Goal: Task Accomplishment & Management: Manage account settings

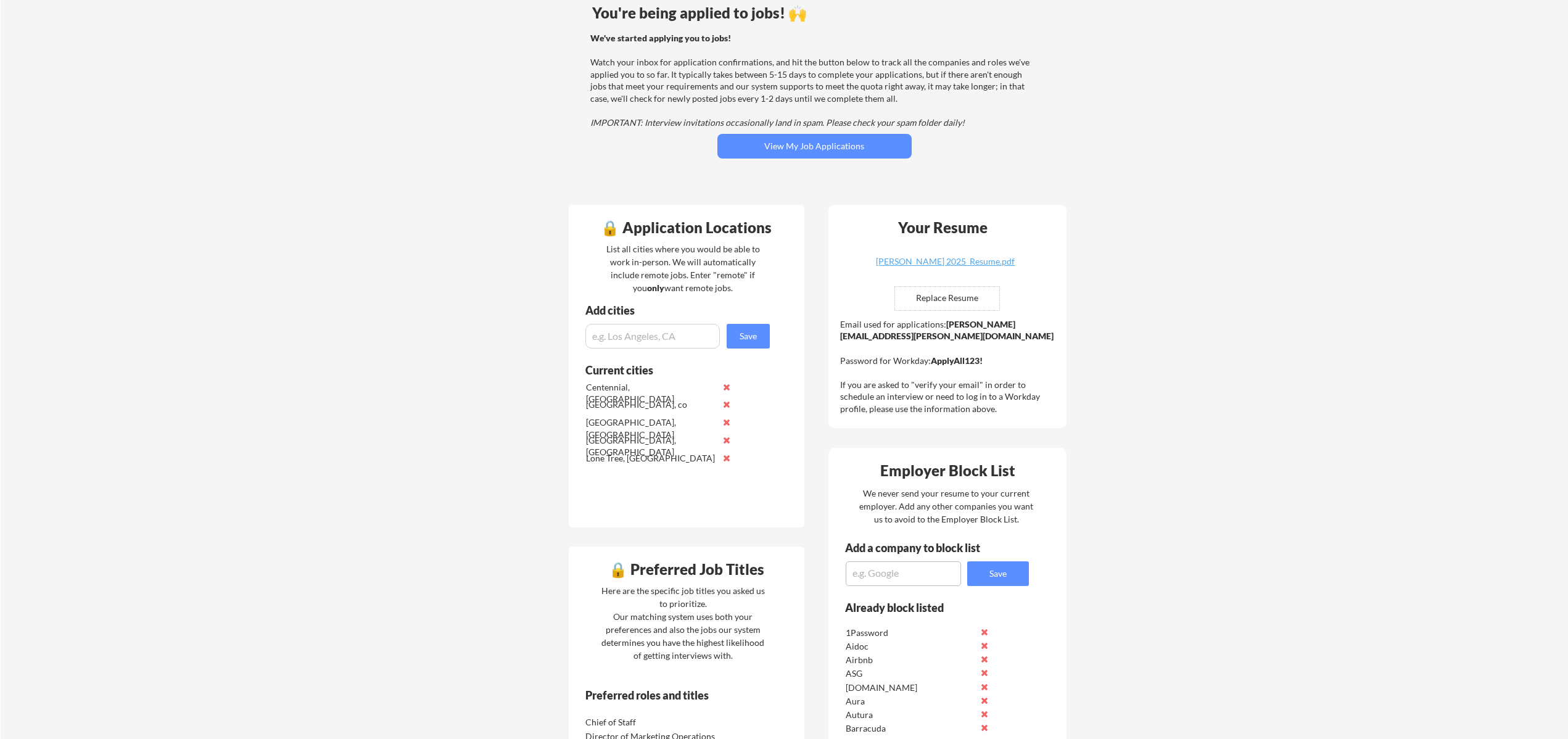
scroll to position [128, 0]
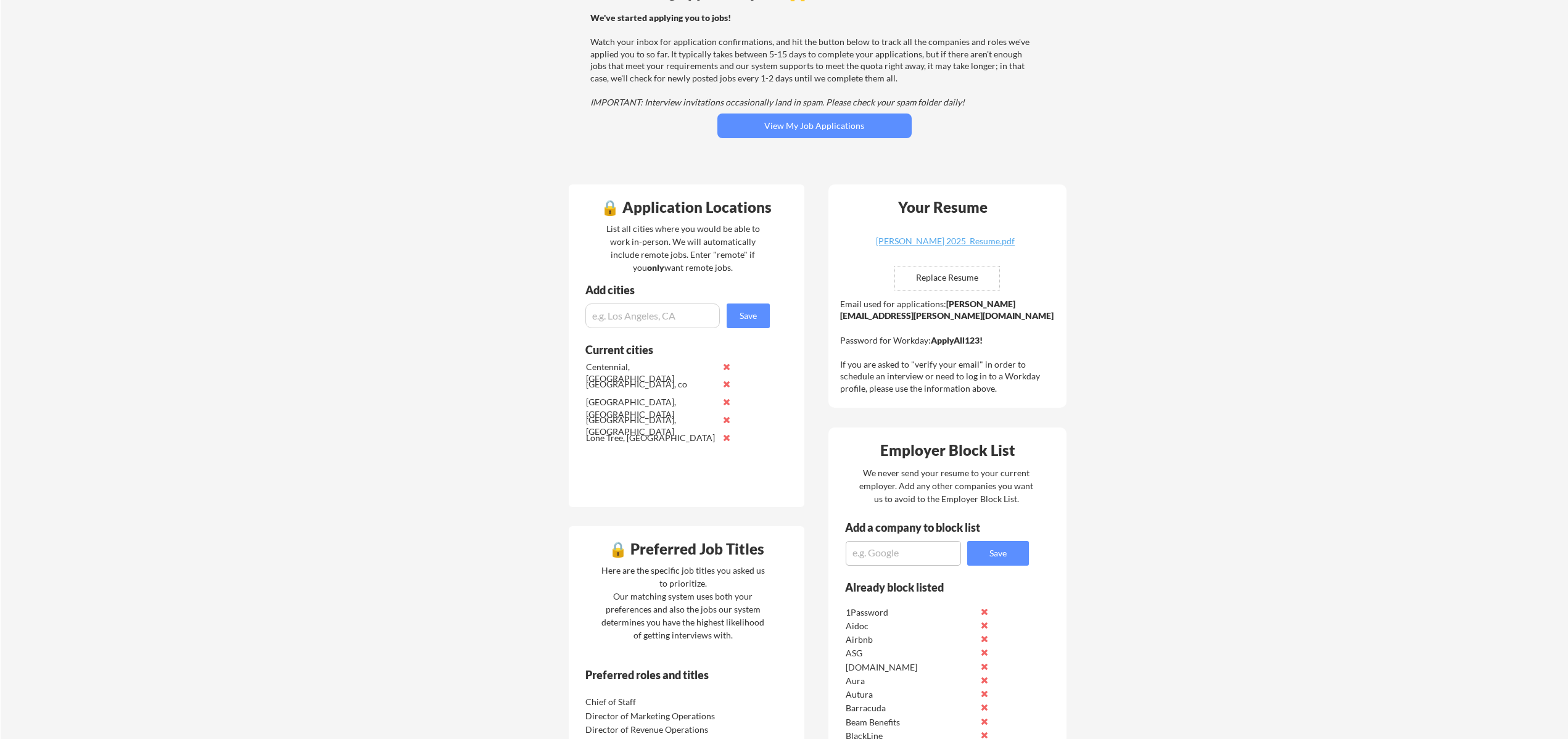
click at [904, 550] on textarea at bounding box center [903, 553] width 116 height 25
type textarea "Guild"
click at [1005, 555] on button "Save" at bounding box center [998, 553] width 62 height 25
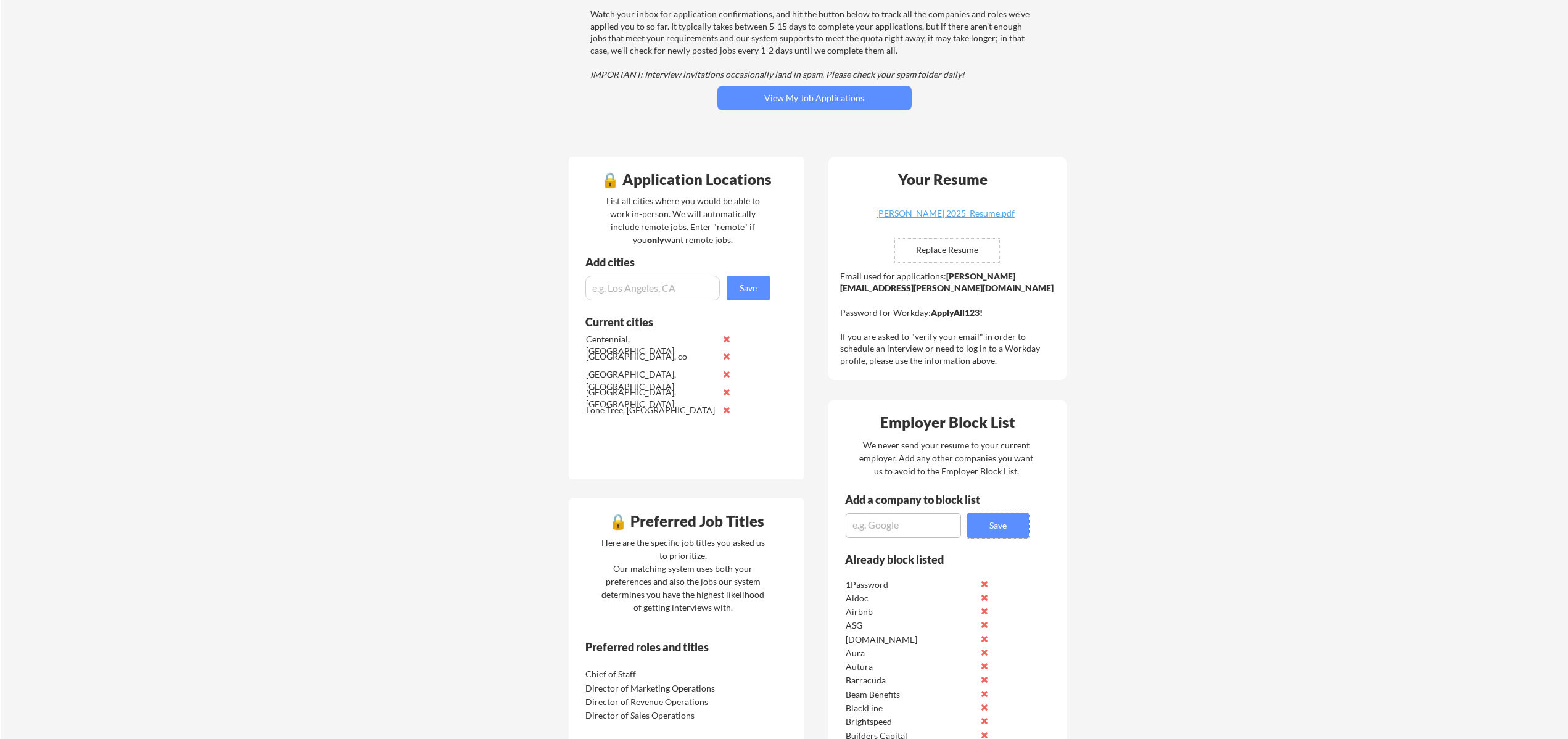
scroll to position [159, 0]
click at [881, 518] on textarea at bounding box center [903, 523] width 116 height 25
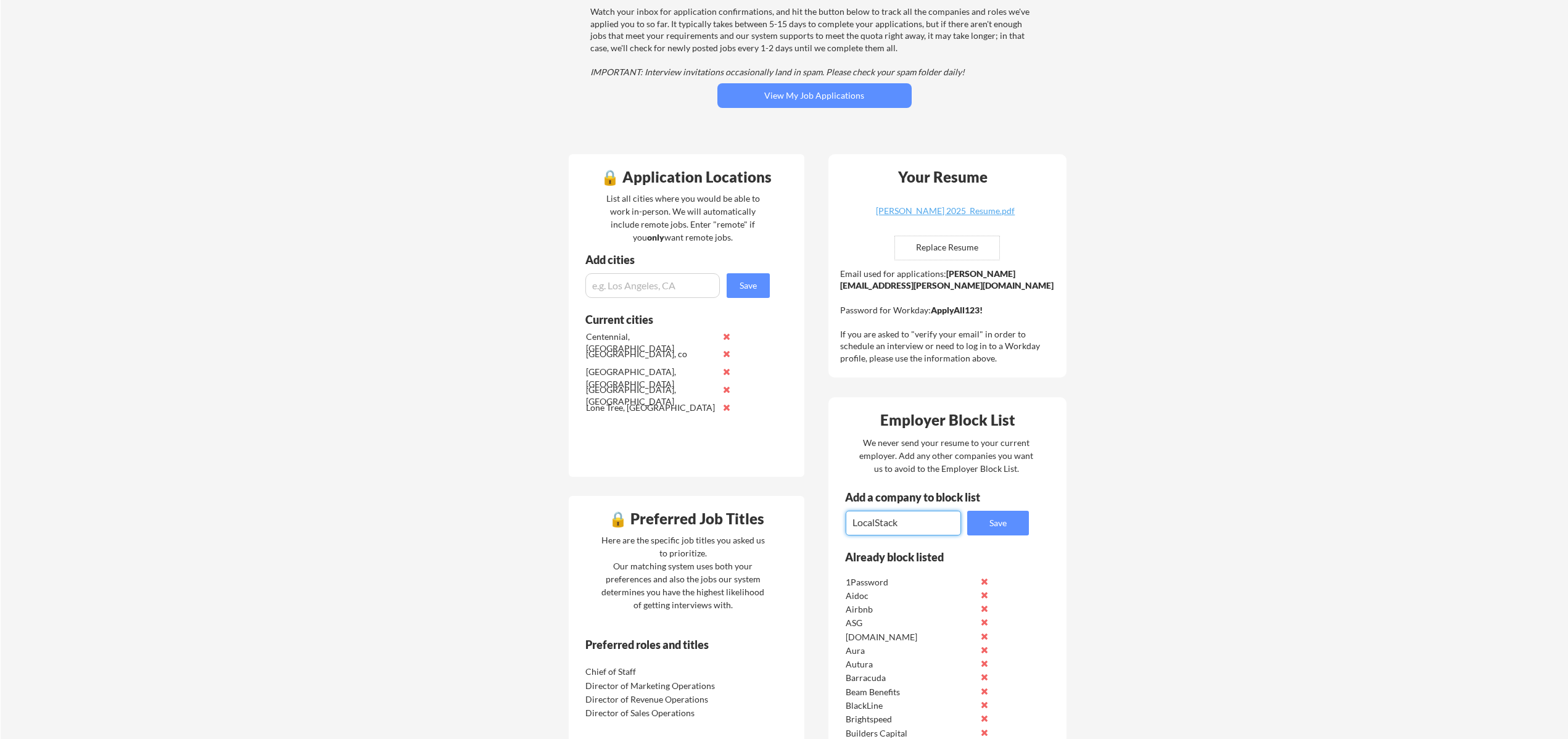
type textarea "LocalStack"
click at [1006, 531] on button "Save" at bounding box center [998, 523] width 62 height 25
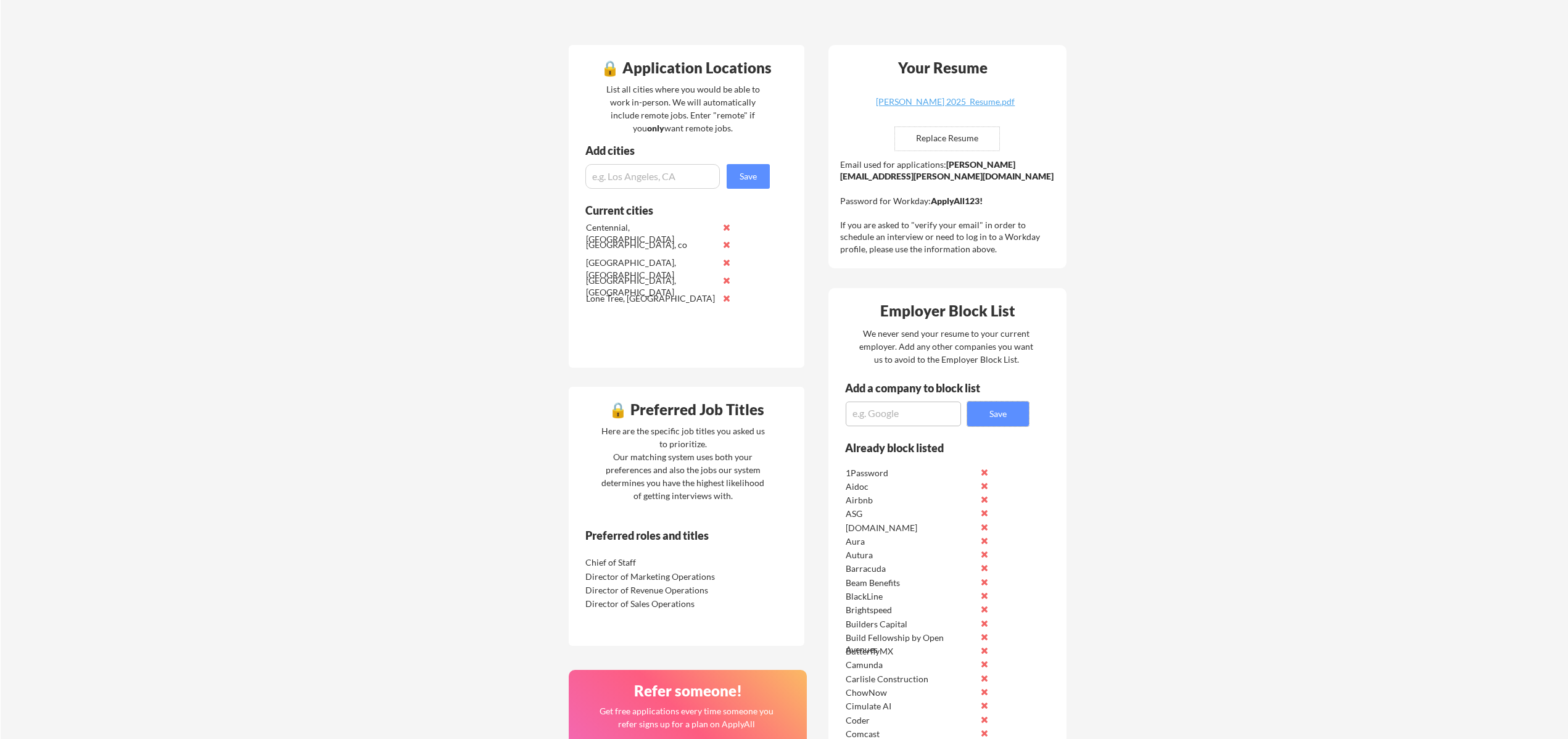
scroll to position [0, 0]
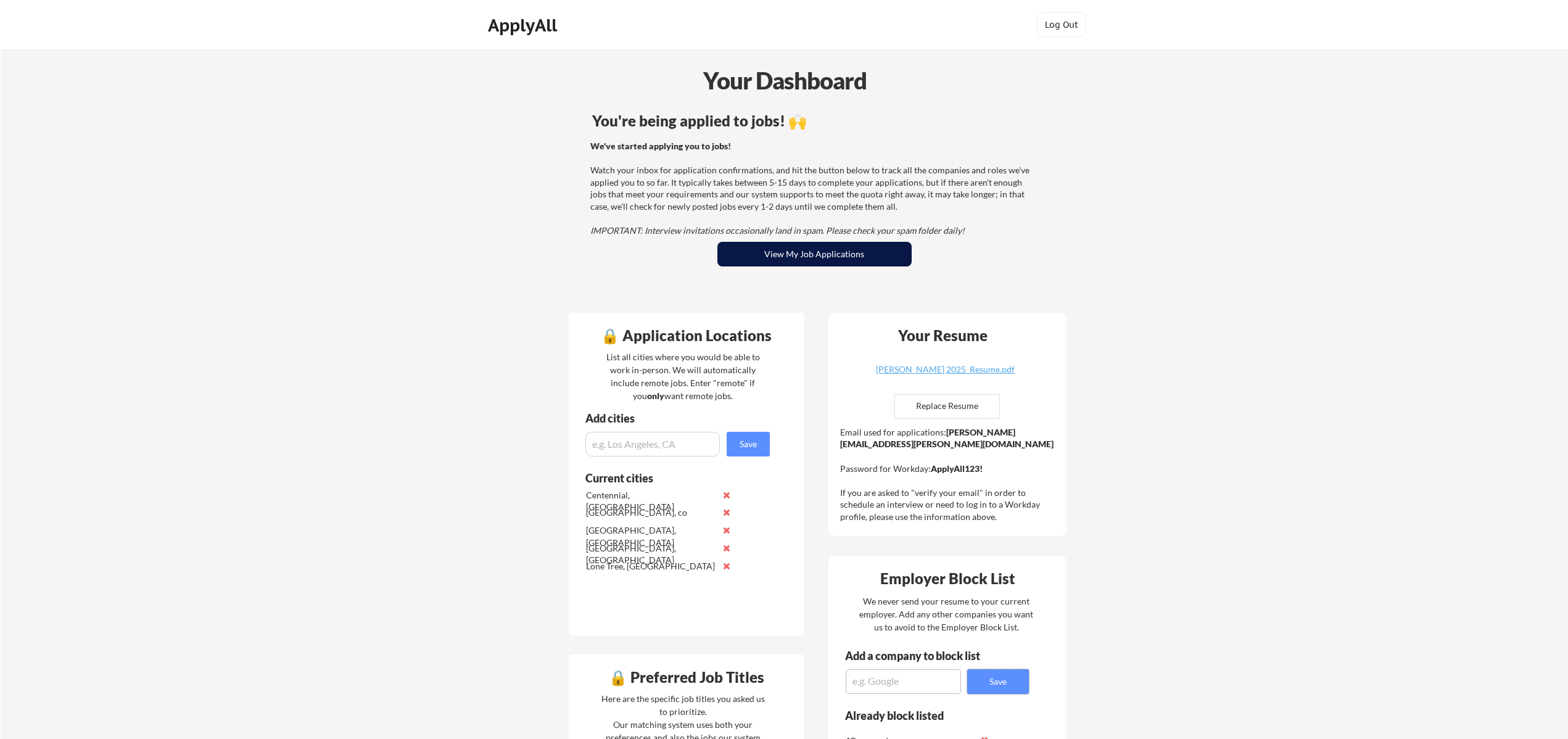
click at [815, 250] on button "View My Job Applications" at bounding box center [814, 254] width 194 height 25
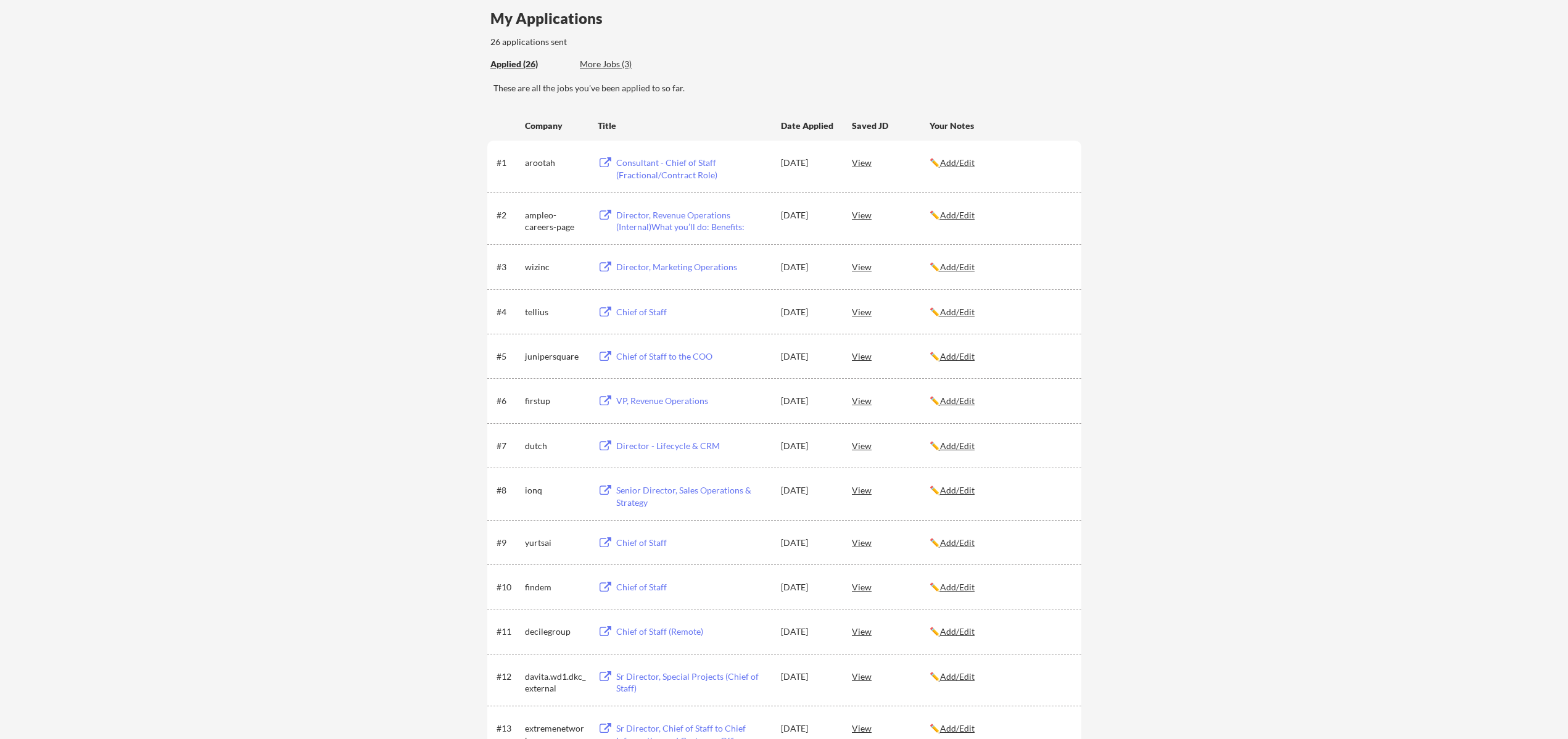
scroll to position [86, 0]
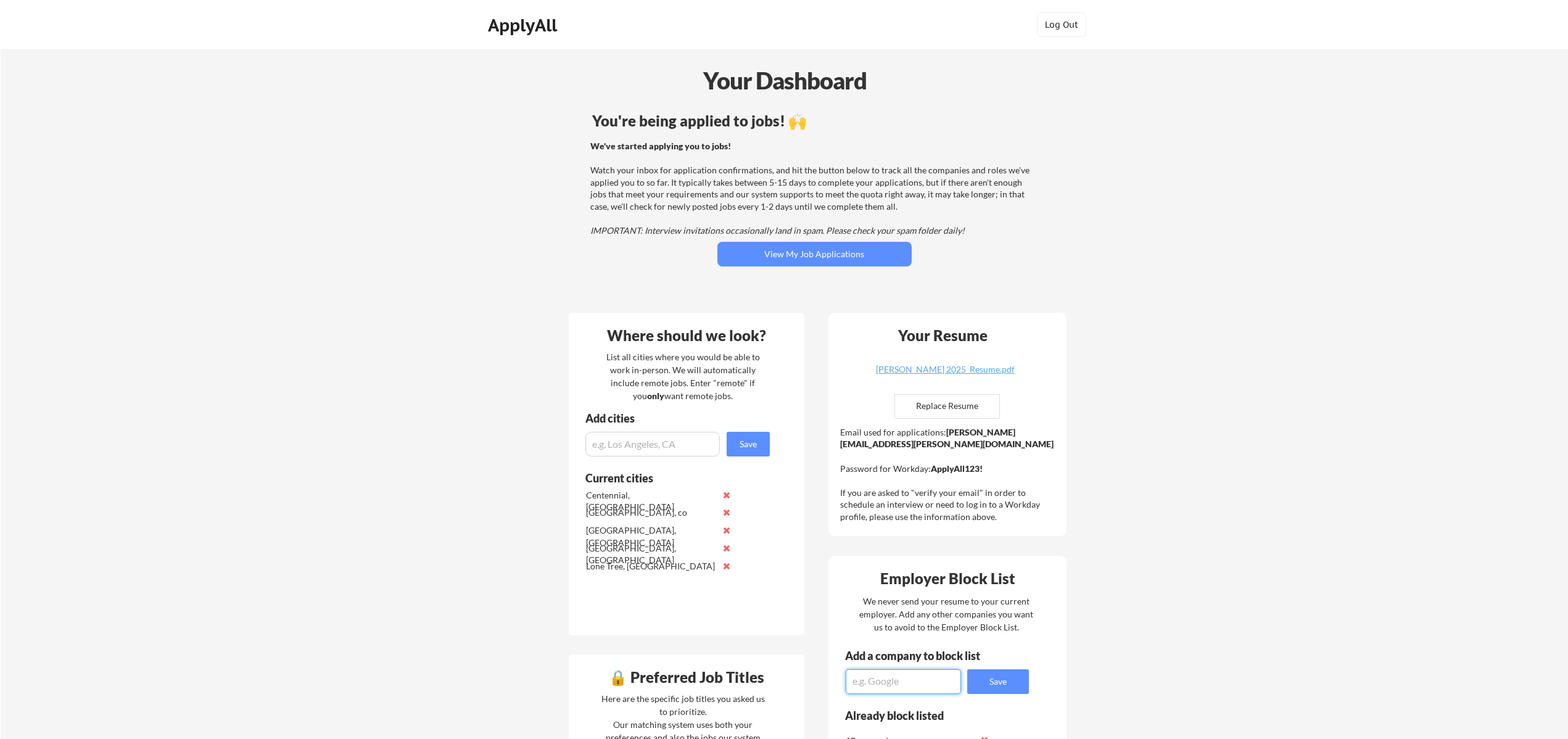
click at [896, 682] on textarea at bounding box center [903, 682] width 116 height 25
type textarea "PaceMate"
click at [998, 675] on button "Save" at bounding box center [998, 682] width 62 height 25
drag, startPoint x: 889, startPoint y: 695, endPoint x: 877, endPoint y: 686, distance: 15.0
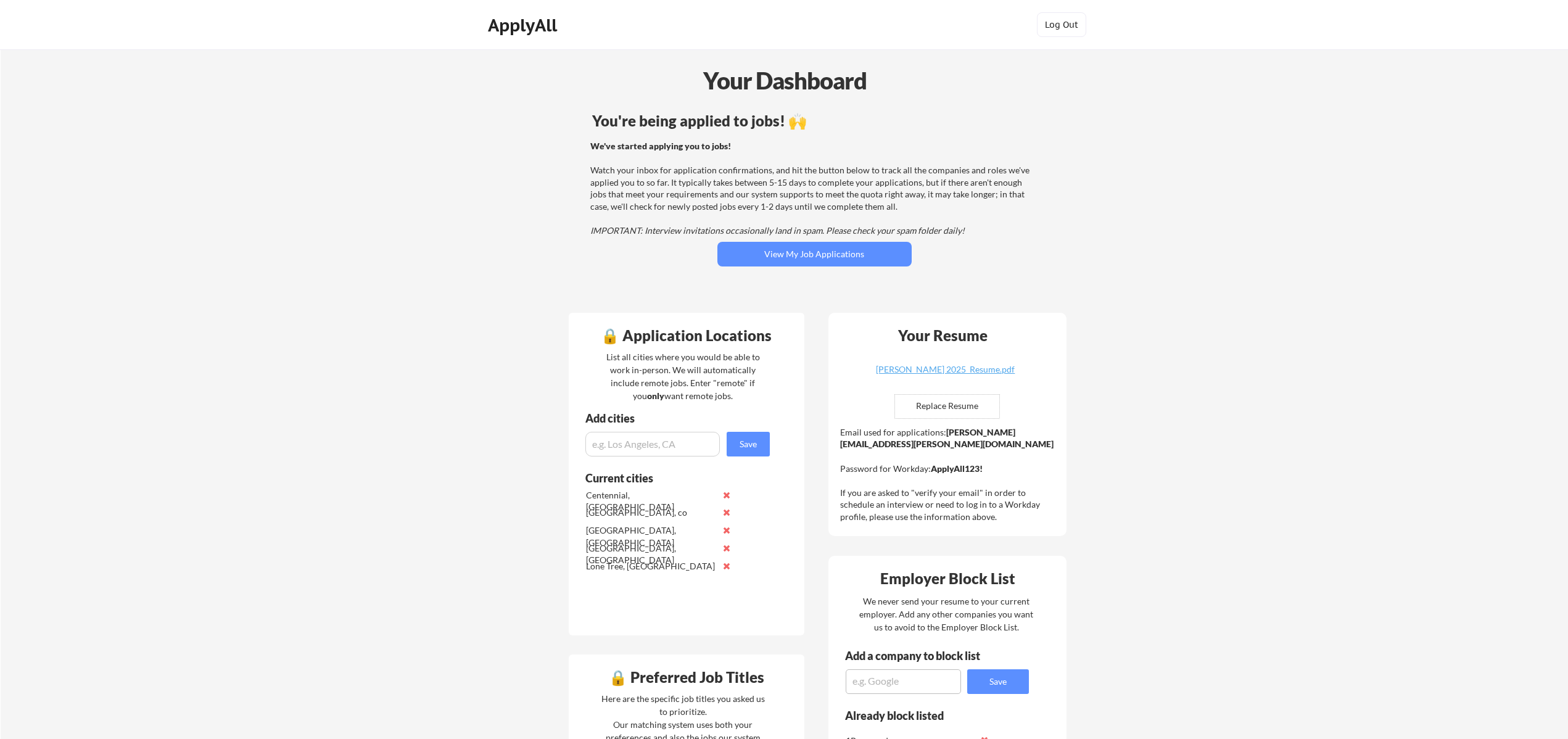
click at [877, 682] on textarea at bounding box center [903, 682] width 116 height 25
type textarea "Angi"
click at [1000, 678] on button "Save" at bounding box center [998, 682] width 62 height 25
click at [825, 254] on button "View My Job Applications" at bounding box center [814, 254] width 194 height 25
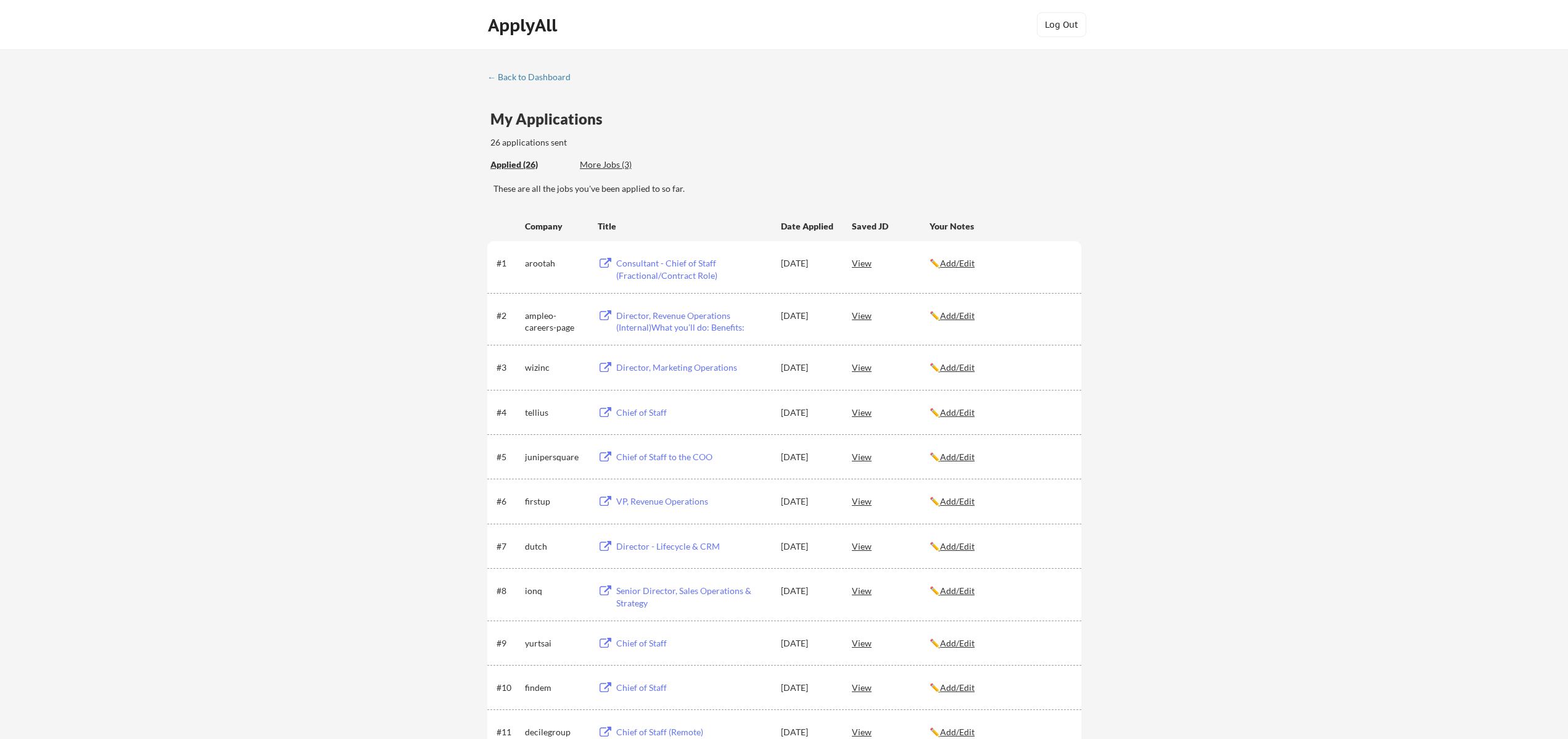
click at [644, 264] on div "Consultant - Chief of Staff (Fractional/Contract Role)" at bounding box center [693, 269] width 153 height 24
click at [515, 76] on div "← Back to Dashboard" at bounding box center [533, 77] width 92 height 9
